Goal: Complete application form

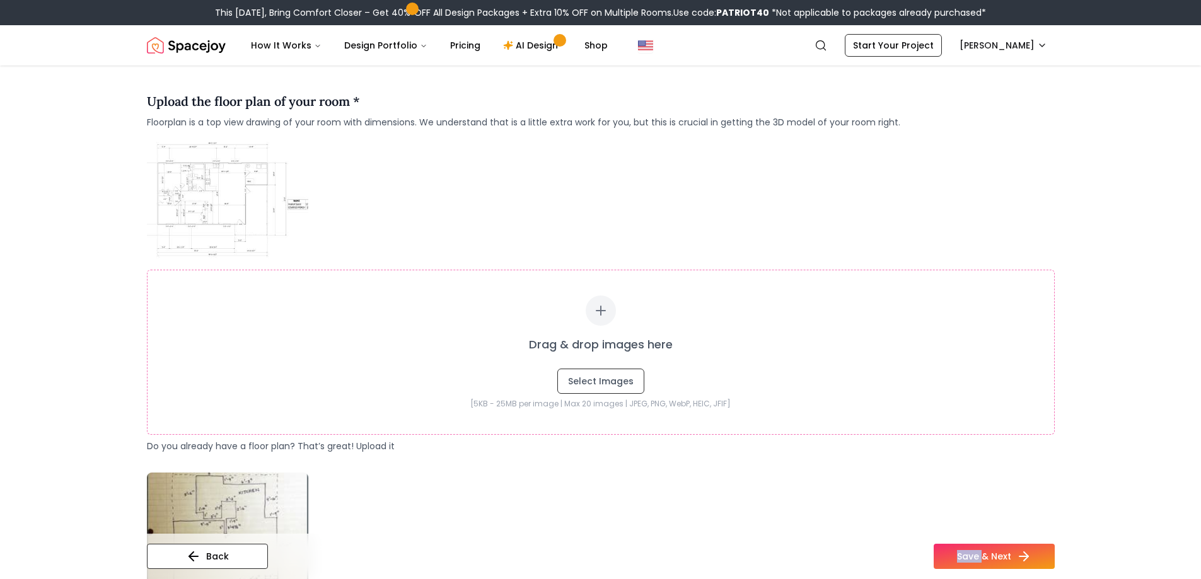
click at [699, 544] on div "Back Save & Next" at bounding box center [601, 561] width 908 height 35
click at [613, 577] on div "Back Save & Next" at bounding box center [601, 561] width 908 height 35
click at [707, 414] on div "Drag & drop images here Select Images [5KB - 25MB per image | Max 20 images | J…" at bounding box center [601, 352] width 908 height 165
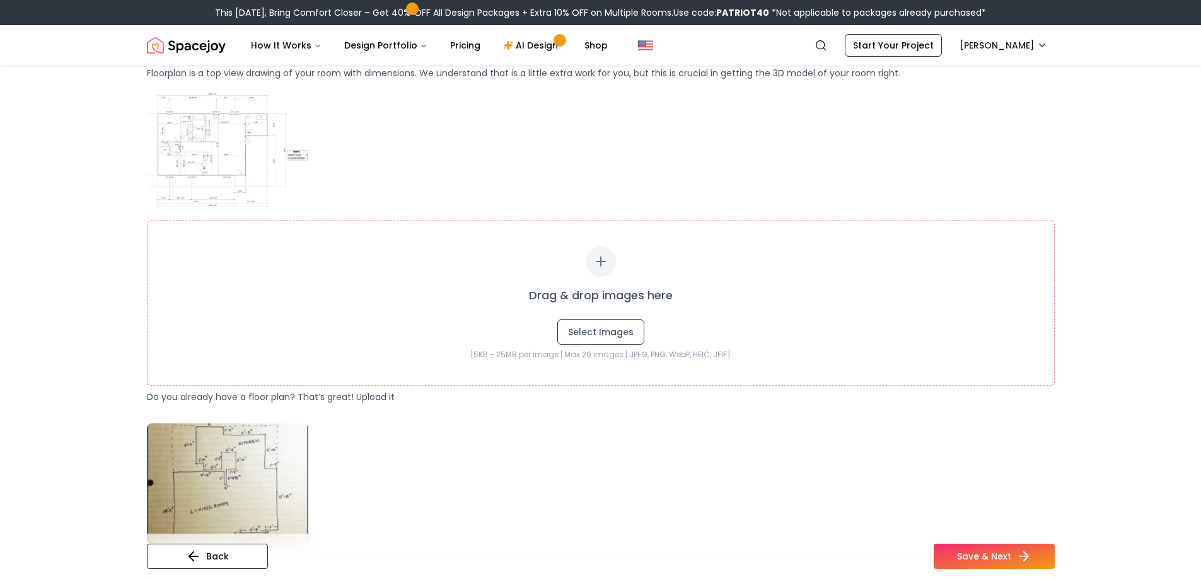
scroll to position [252, 0]
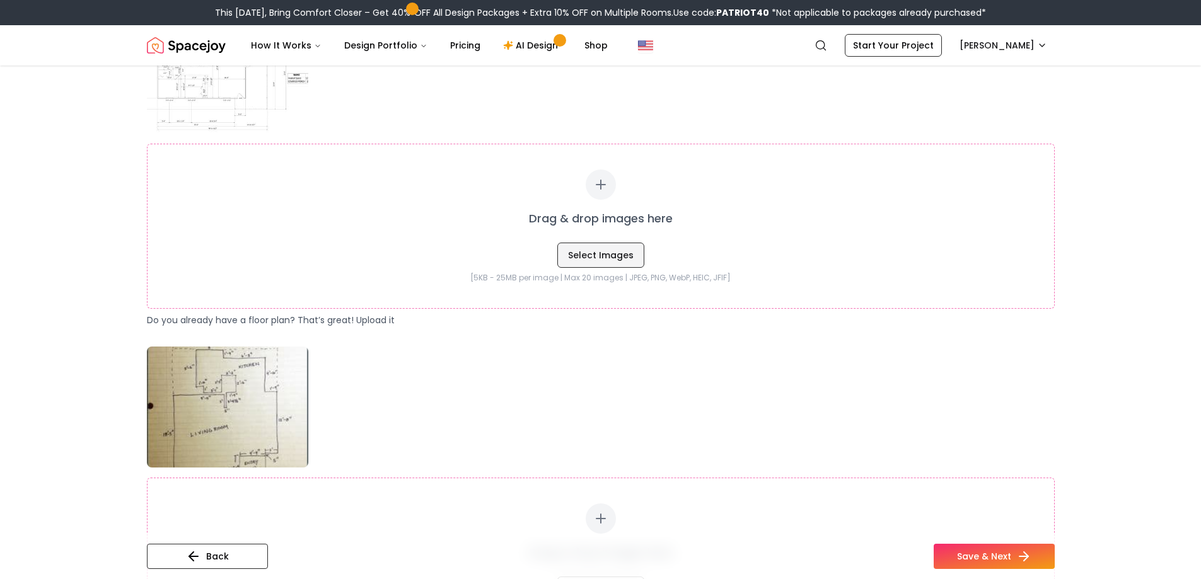
click at [611, 254] on button "Select Images" at bounding box center [600, 255] width 87 height 25
type input "**********"
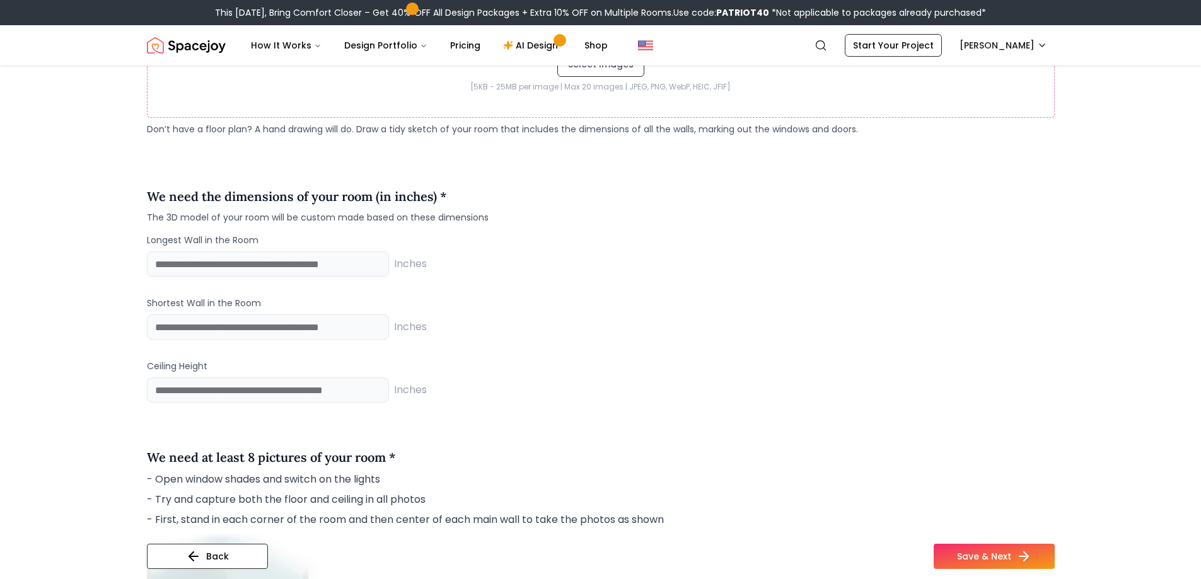
scroll to position [1009, 0]
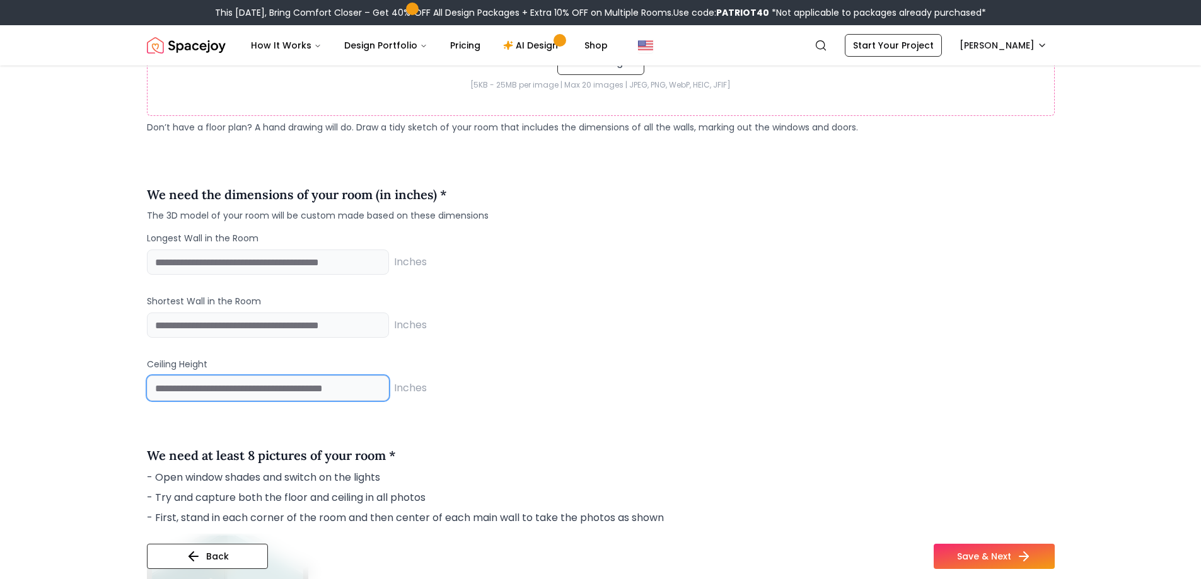
click at [331, 391] on input "number" at bounding box center [268, 388] width 242 height 25
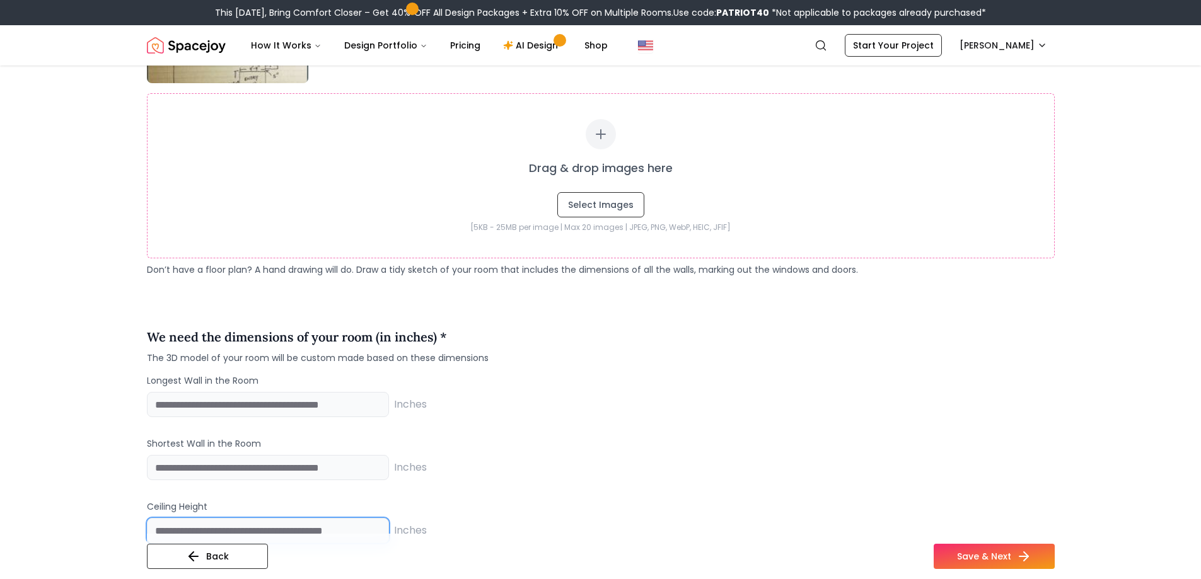
scroll to position [1072, 0]
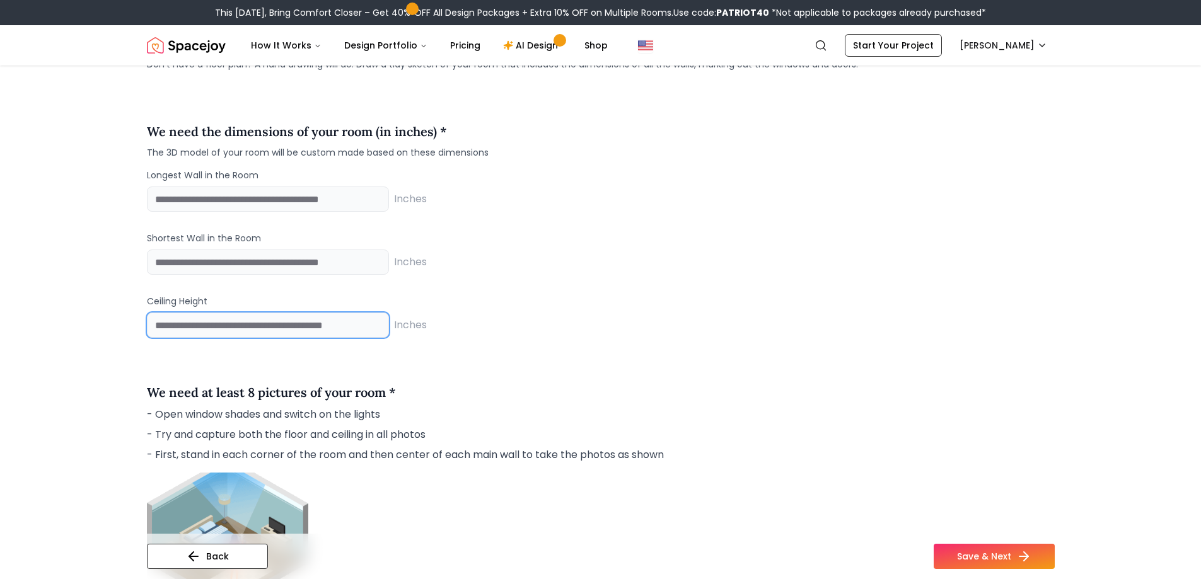
type input "***"
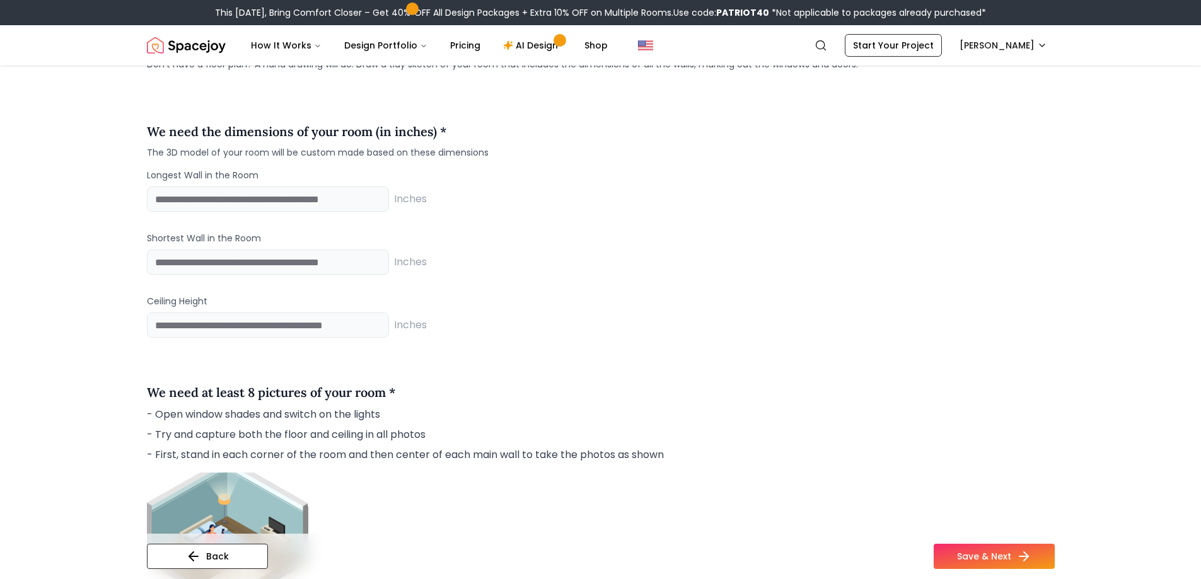
click at [452, 350] on div "We need the dimensions of your room (in inches) * The 3D model of your room wil…" at bounding box center [601, 235] width 908 height 246
click at [259, 262] on input "number" at bounding box center [268, 262] width 242 height 25
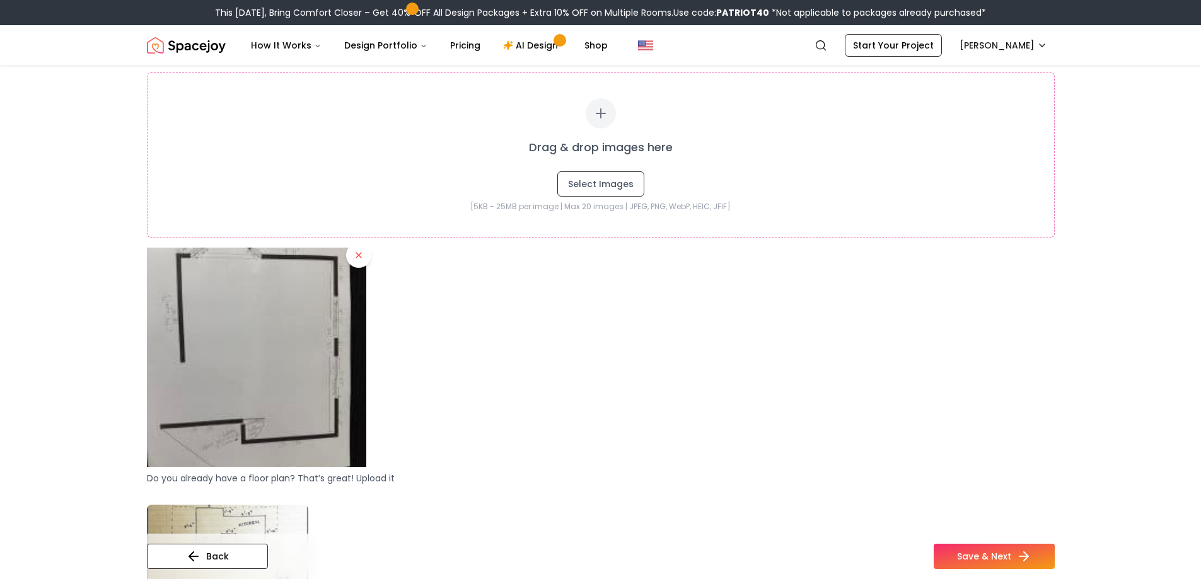
scroll to position [315, 0]
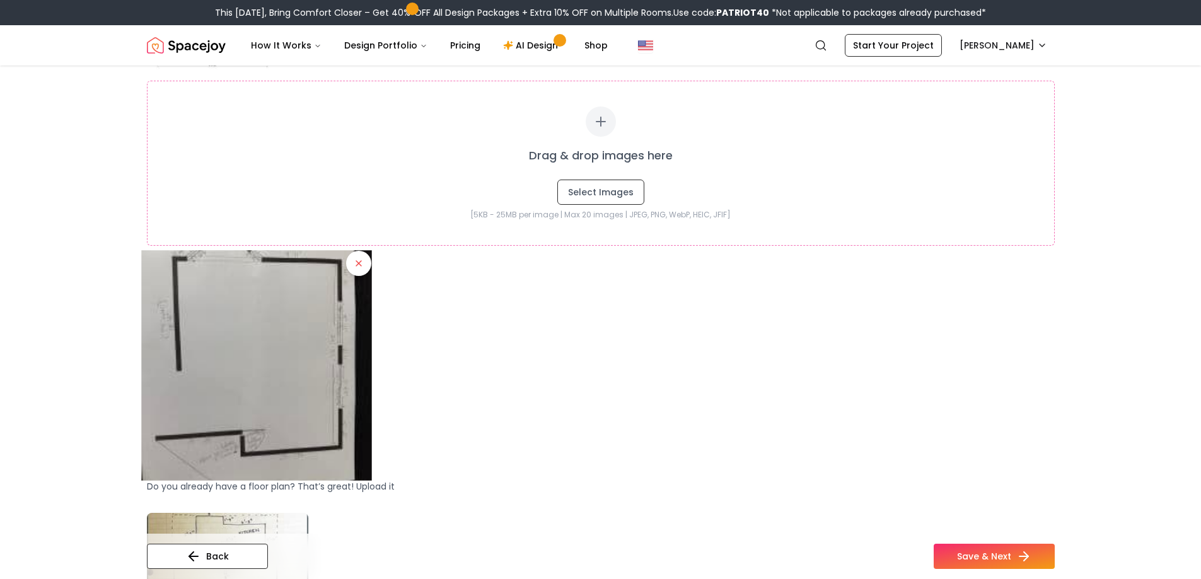
click at [308, 388] on img at bounding box center [256, 365] width 230 height 230
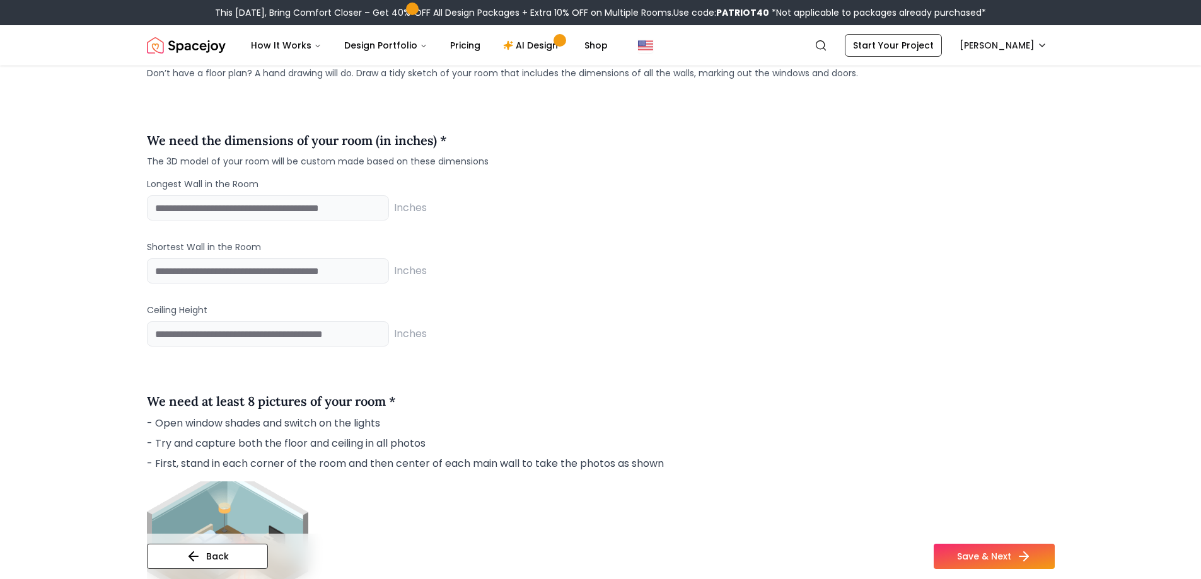
scroll to position [1072, 0]
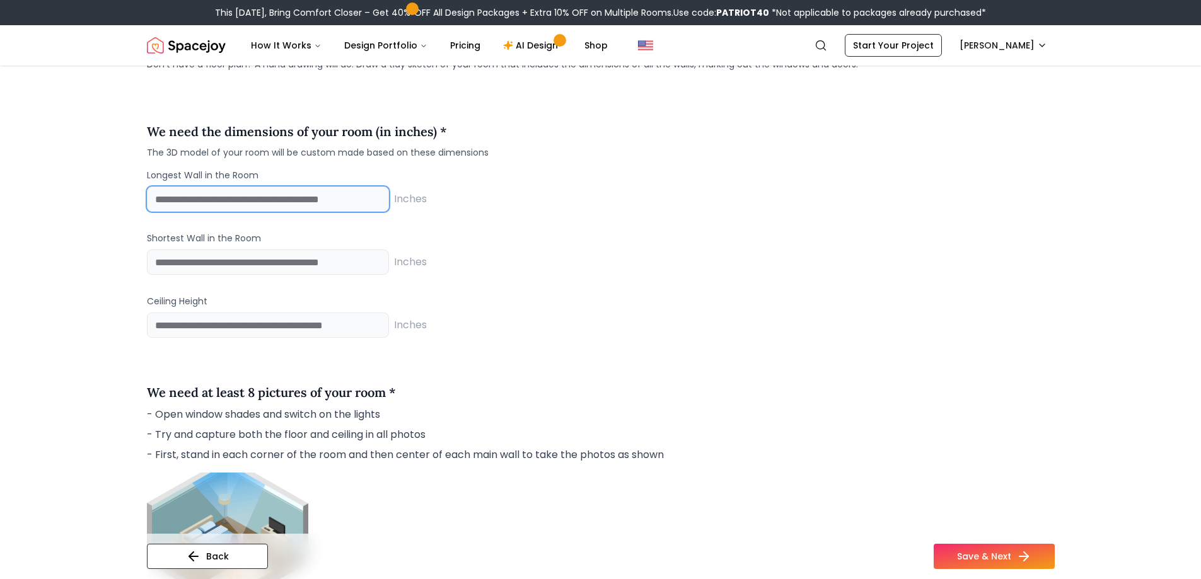
click at [257, 197] on input "number" at bounding box center [268, 199] width 242 height 25
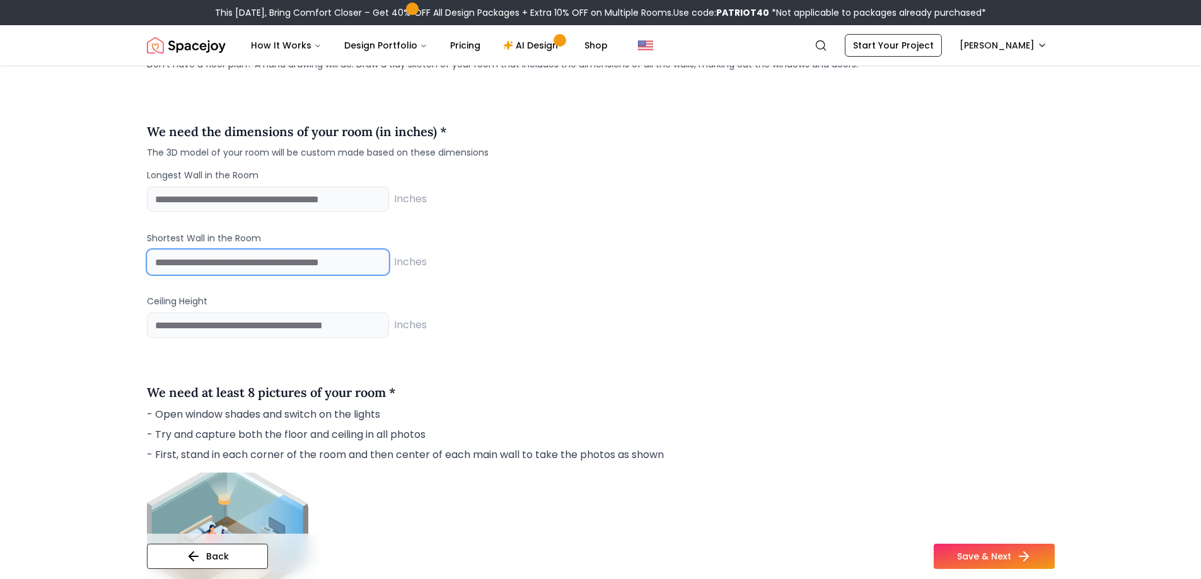
drag, startPoint x: 161, startPoint y: 263, endPoint x: 152, endPoint y: 259, distance: 10.2
click at [152, 259] on input "*" at bounding box center [268, 262] width 242 height 25
type input "**"
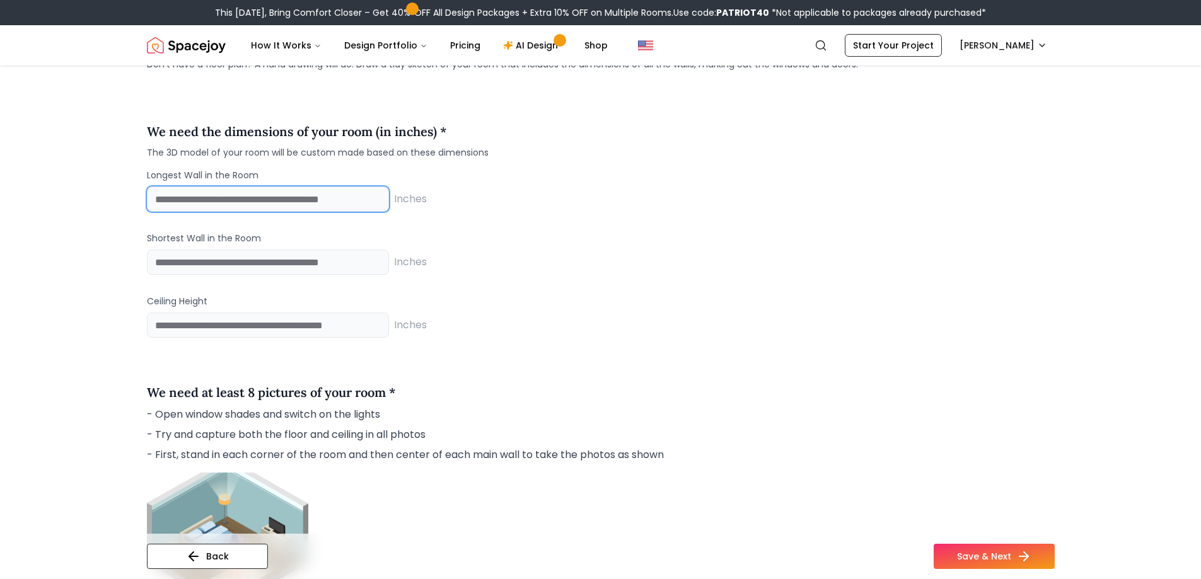
click at [209, 196] on input "number" at bounding box center [268, 199] width 242 height 25
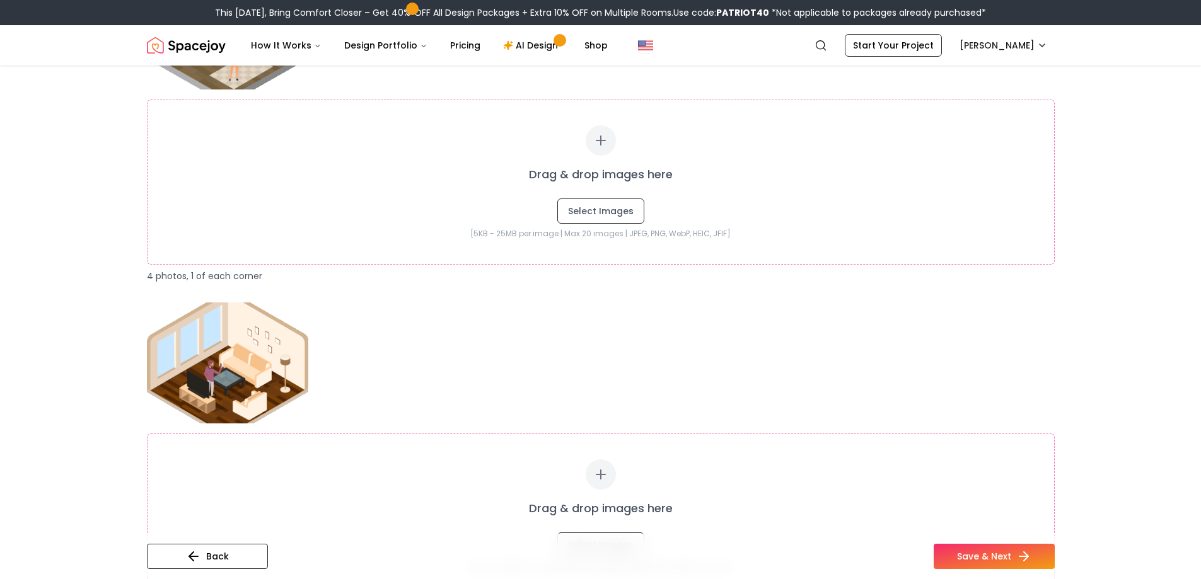
scroll to position [1324, 0]
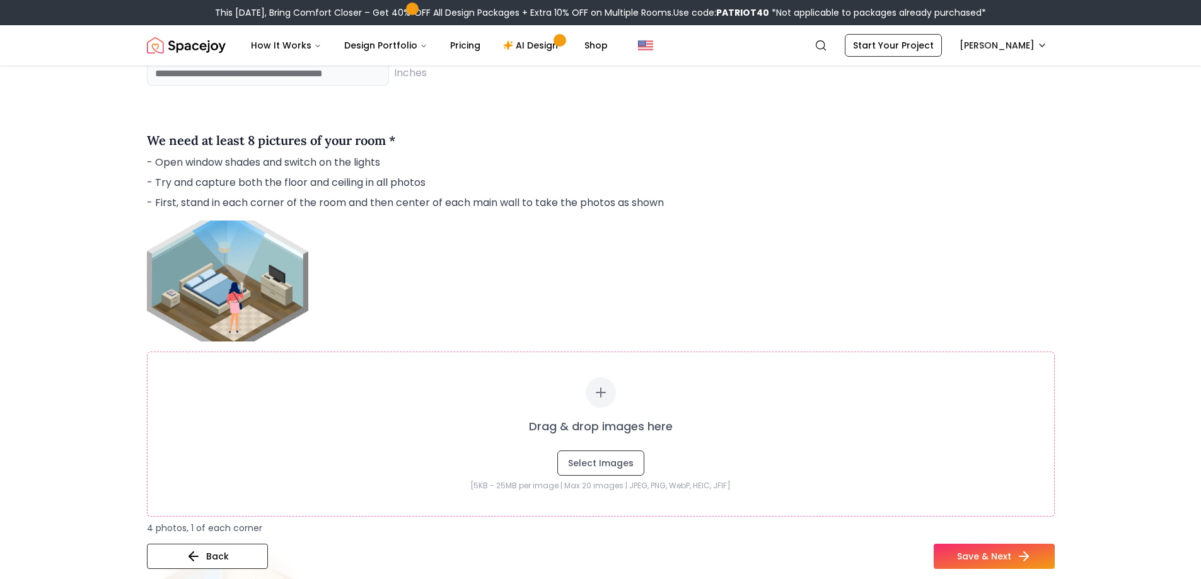
type input "******"
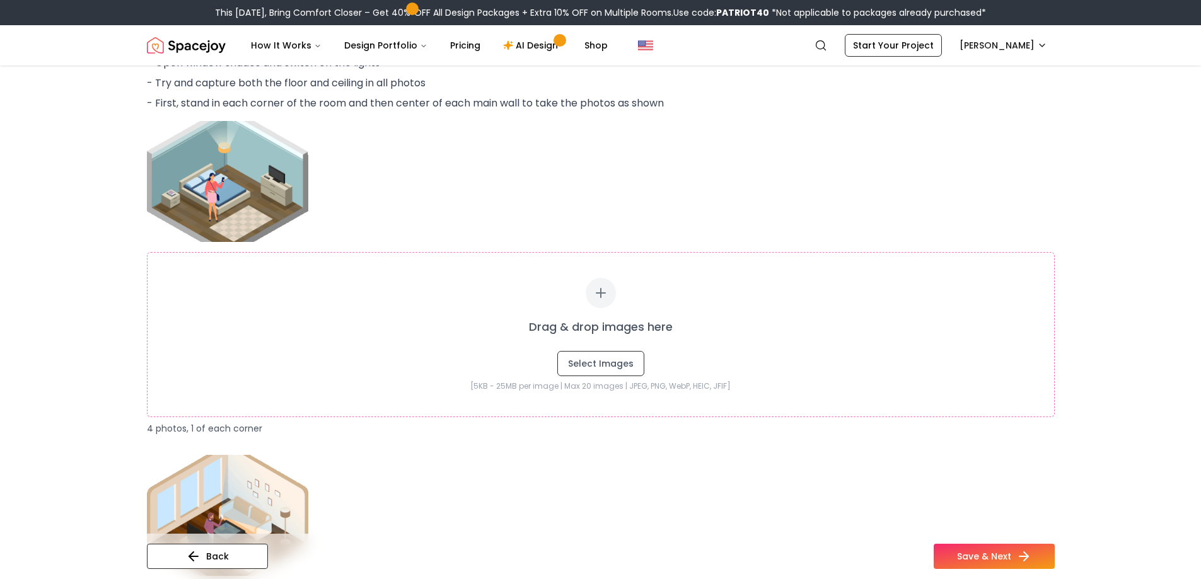
scroll to position [1576, 0]
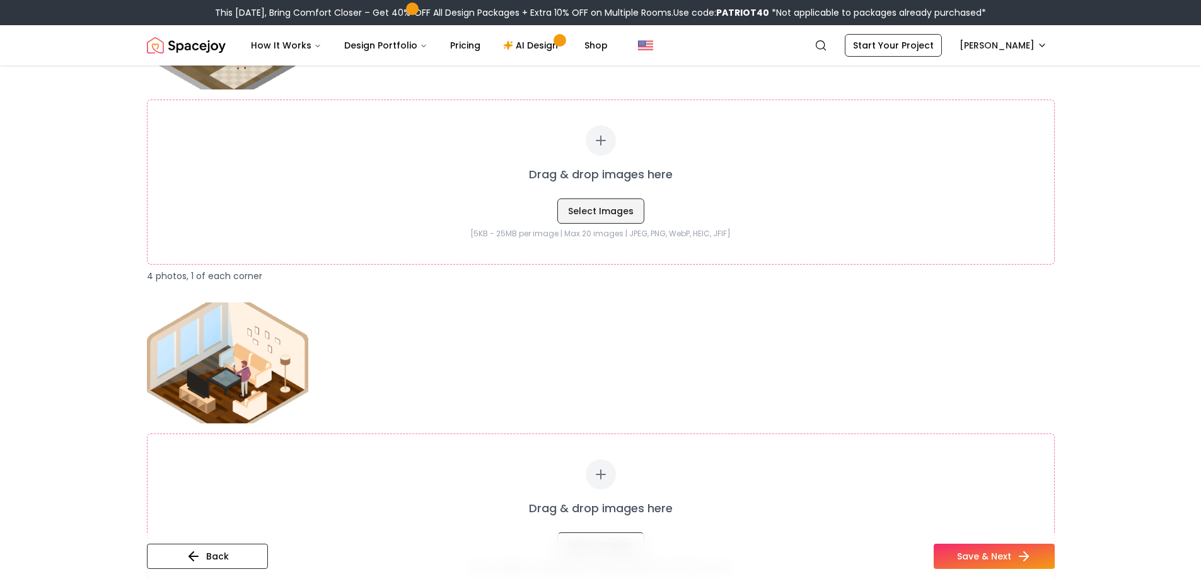
click at [619, 217] on button "Select Images" at bounding box center [600, 211] width 87 height 25
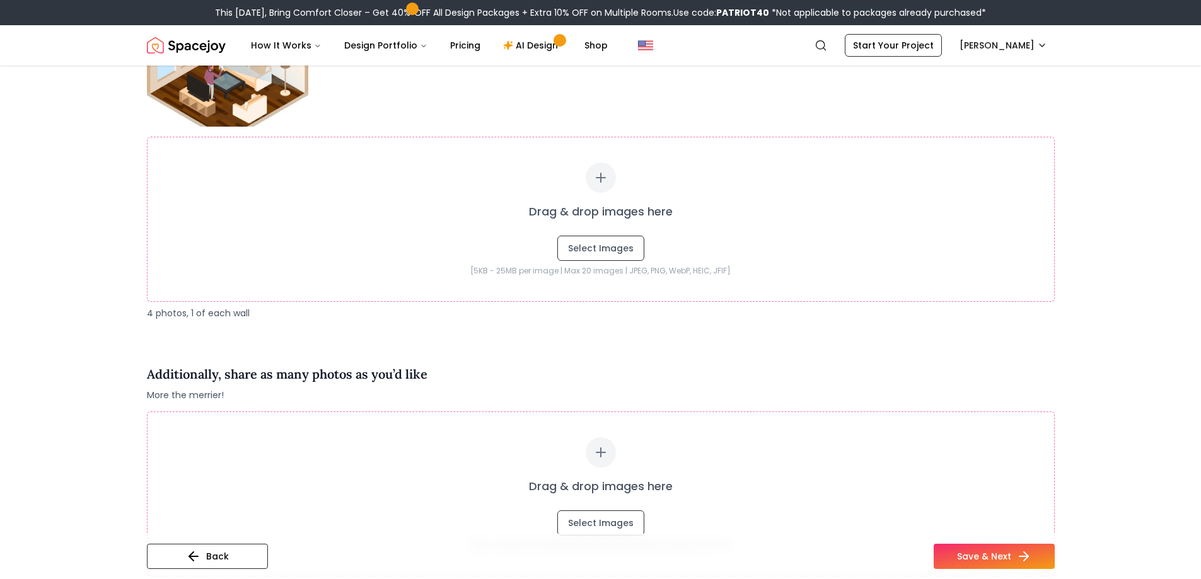
scroll to position [2080, 0]
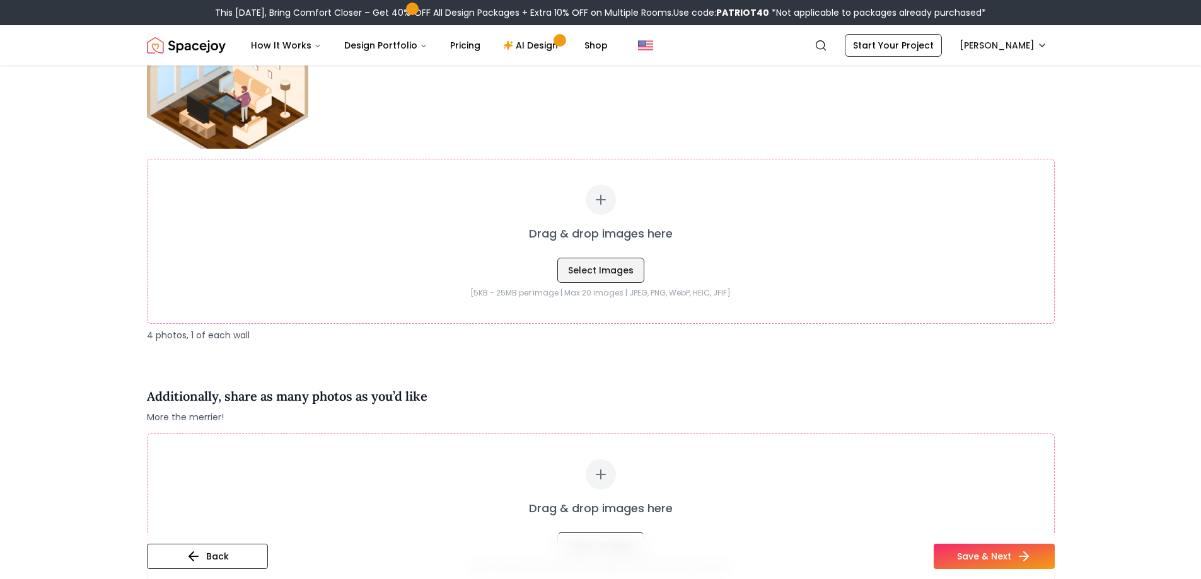
click at [596, 267] on button "Select Images" at bounding box center [600, 270] width 87 height 25
type input "**********"
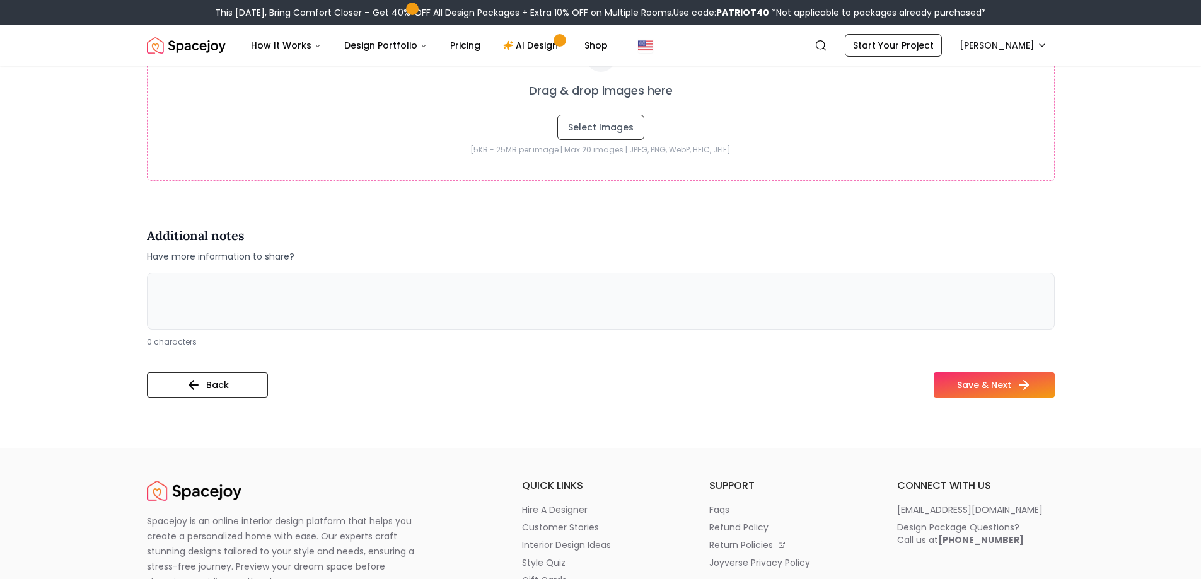
scroll to position [2710, 0]
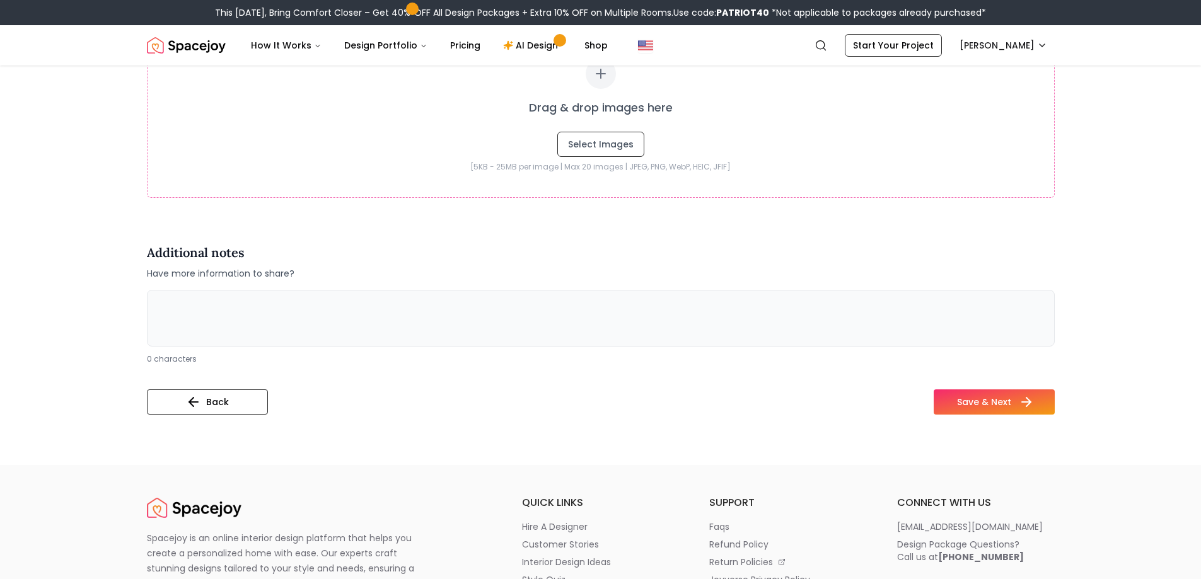
click at [1005, 395] on button "Save & Next" at bounding box center [994, 402] width 121 height 25
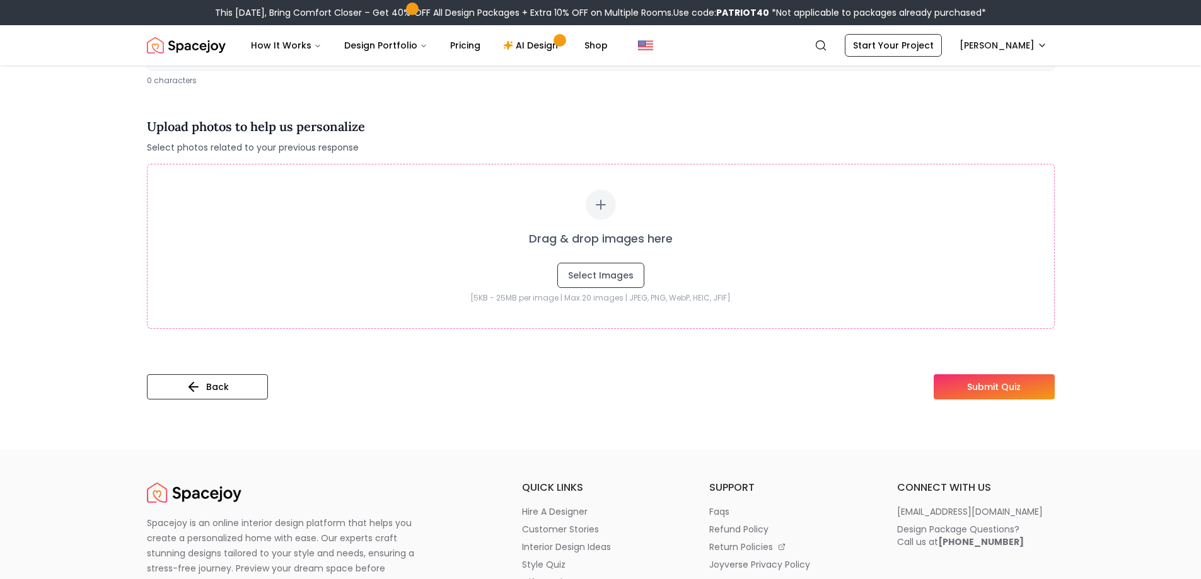
scroll to position [252, 0]
click at [993, 385] on button "Submit Quiz" at bounding box center [994, 385] width 121 height 25
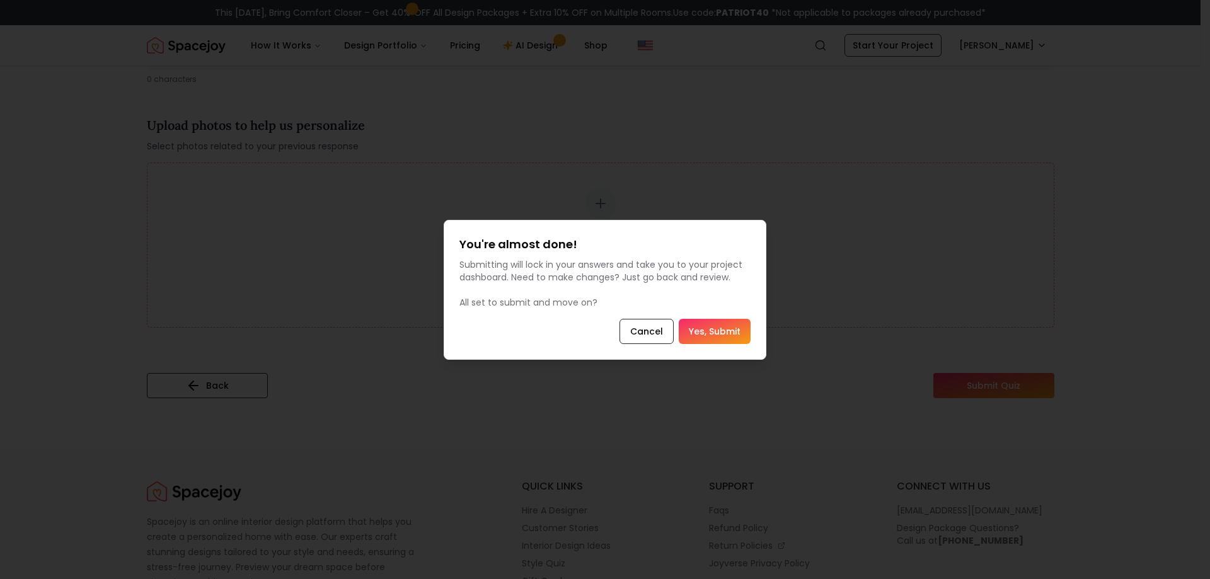
click at [708, 328] on button "Yes, Submit" at bounding box center [715, 331] width 72 height 25
